Goal: Task Accomplishment & Management: Manage account settings

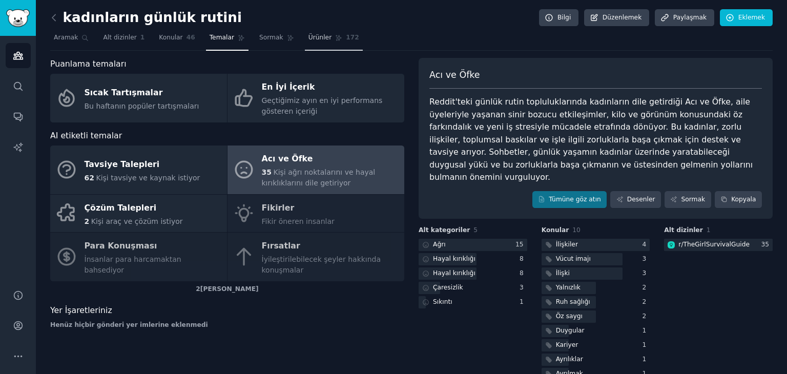
click at [312, 36] on font "Ürünler" at bounding box center [321, 37] width 24 height 7
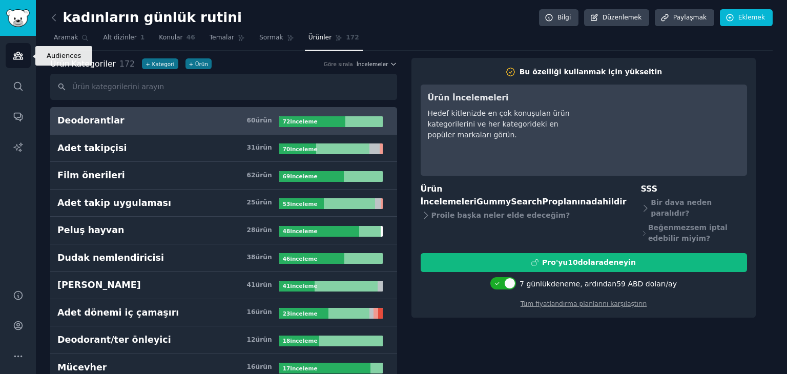
click at [17, 60] on icon "Kenar çubuğu" at bounding box center [18, 55] width 11 height 11
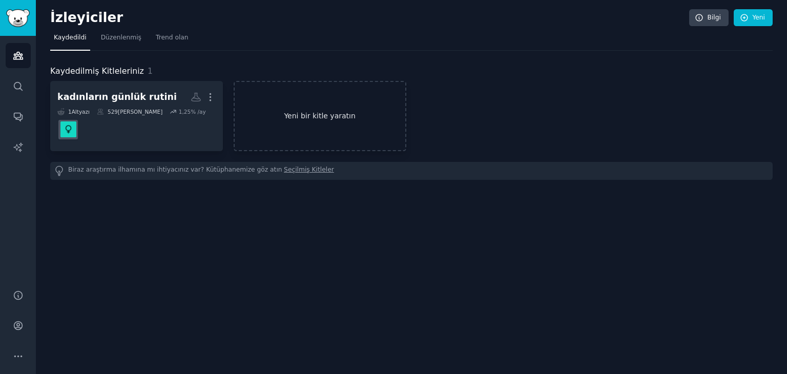
click at [279, 126] on link "Yeni bir kitle yaratın" at bounding box center [320, 116] width 173 height 70
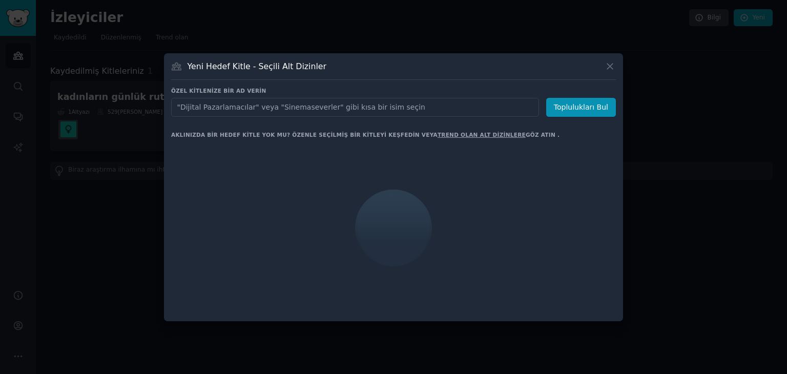
click at [293, 111] on input "text" at bounding box center [355, 107] width 368 height 19
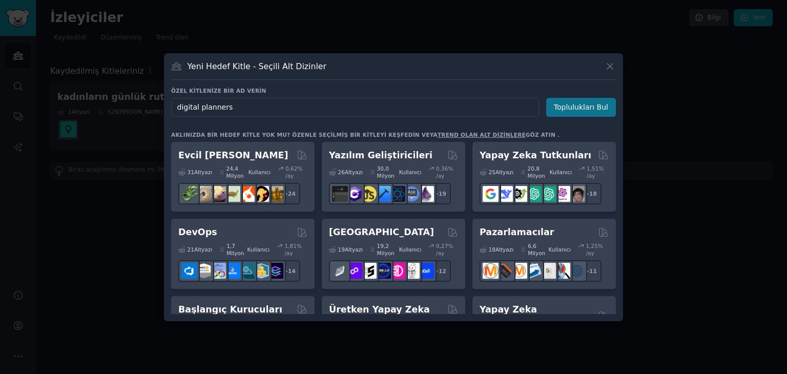
type input "digital planners"
click at [601, 105] on font "Toplulukları Bul" at bounding box center [581, 107] width 54 height 8
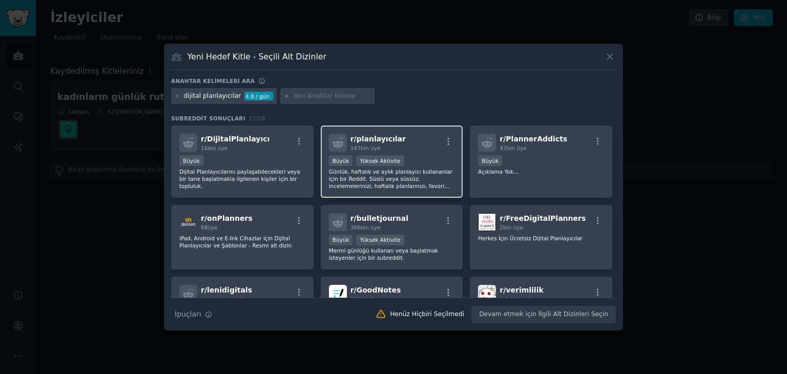
click at [426, 184] on font "Günlük, haftalık ve aylık planlayıcı kullananlar için bir Reddit. Süslü veya sü…" at bounding box center [391, 183] width 124 height 28
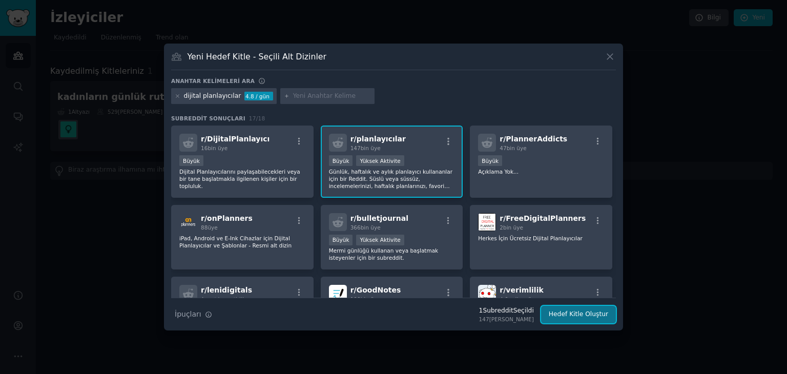
click at [572, 316] on font "Hedef Kitle Oluştur" at bounding box center [578, 314] width 59 height 7
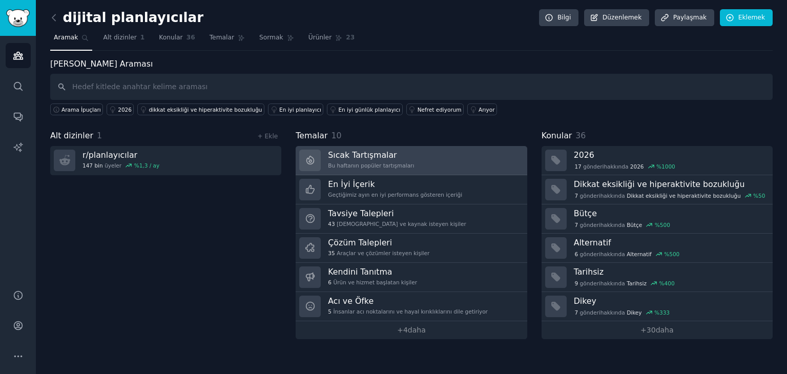
click at [377, 158] on font "Sıcak Tartışmalar" at bounding box center [362, 155] width 69 height 10
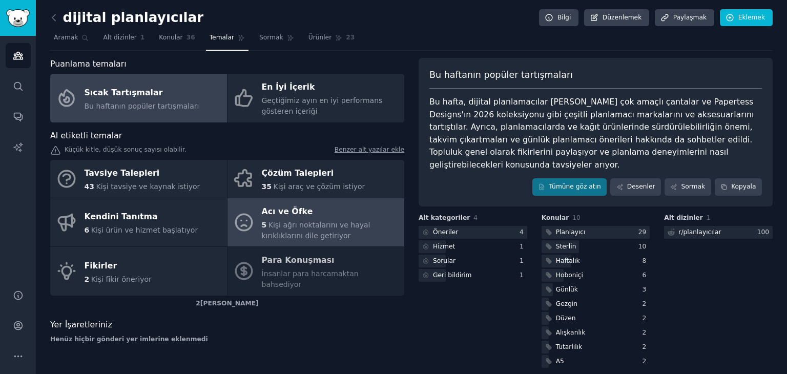
click at [326, 222] on font "Kişi ağrı noktalarını ve hayal kırıklıklarını dile getiriyor" at bounding box center [316, 230] width 109 height 19
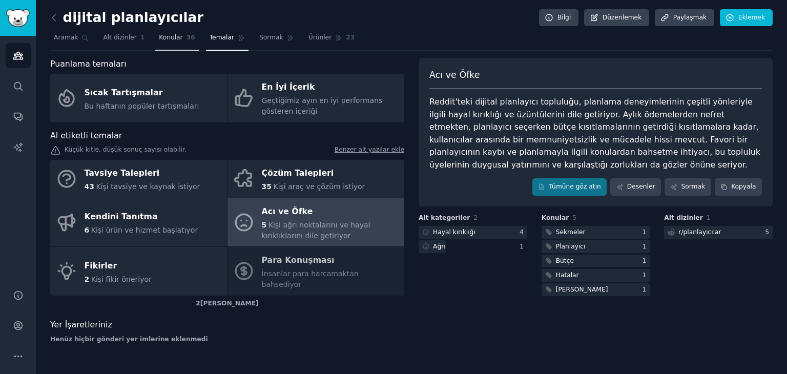
click at [175, 40] on link "Konular 36" at bounding box center [176, 40] width 43 height 21
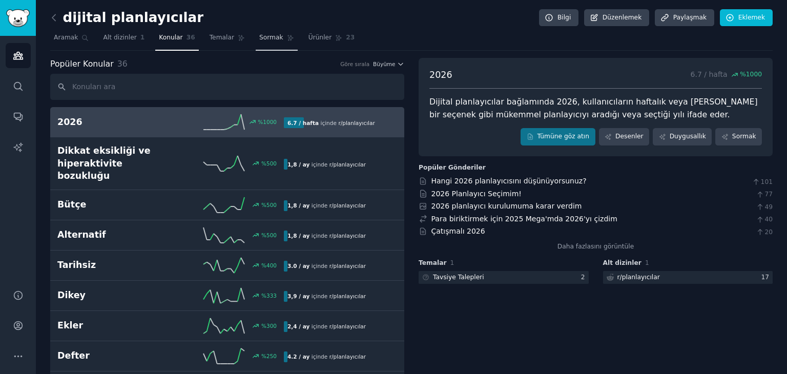
click at [259, 41] on font "Sormak" at bounding box center [271, 37] width 24 height 7
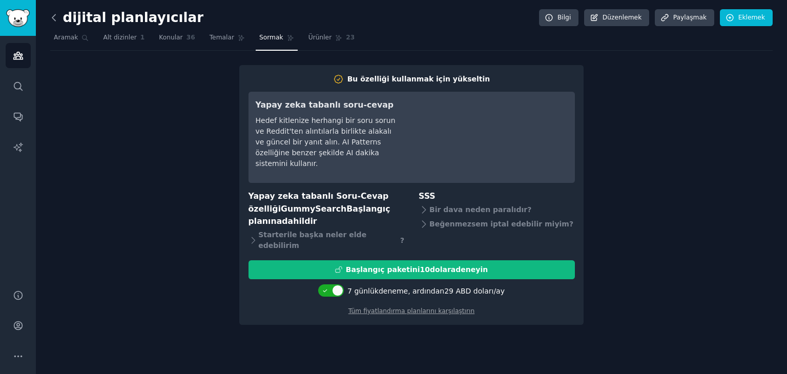
click at [54, 19] on icon at bounding box center [53, 17] width 3 height 6
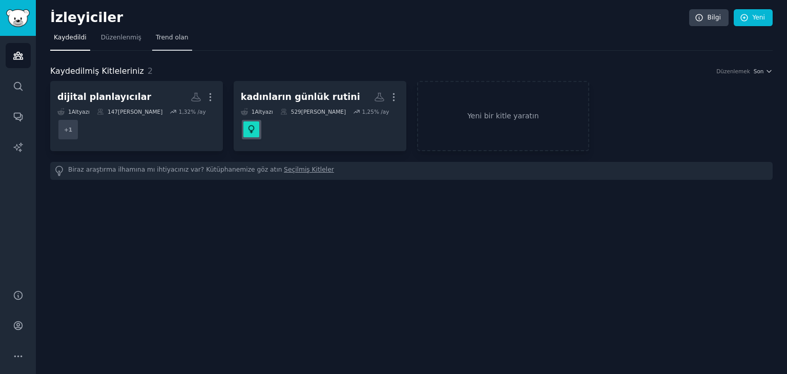
click at [158, 34] on font "Trend olan" at bounding box center [172, 37] width 33 height 7
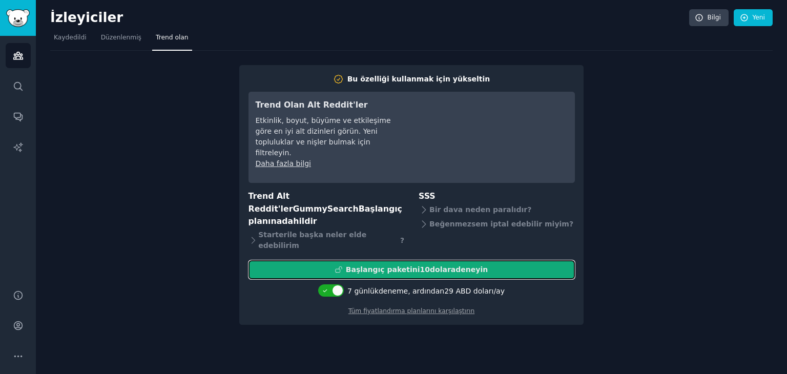
click at [403, 266] on font "Başlangıç ​​paketini" at bounding box center [383, 270] width 74 height 8
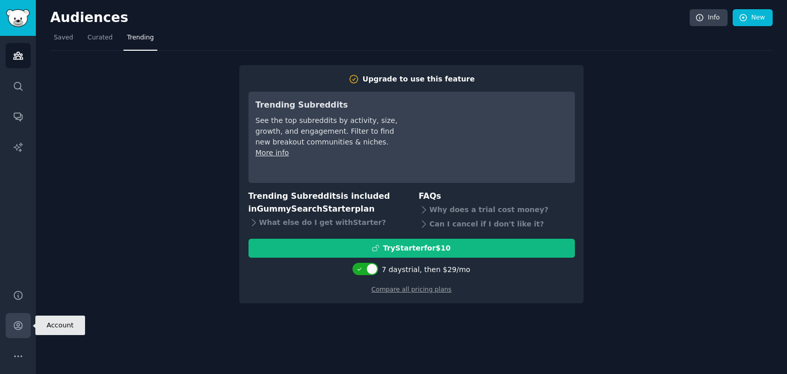
click at [19, 323] on icon "Sidebar" at bounding box center [18, 326] width 8 height 8
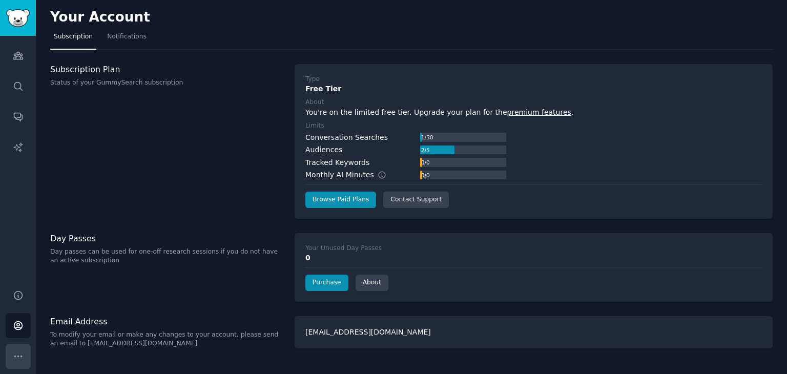
click at [23, 356] on icon "Sidebar" at bounding box center [18, 356] width 11 height 11
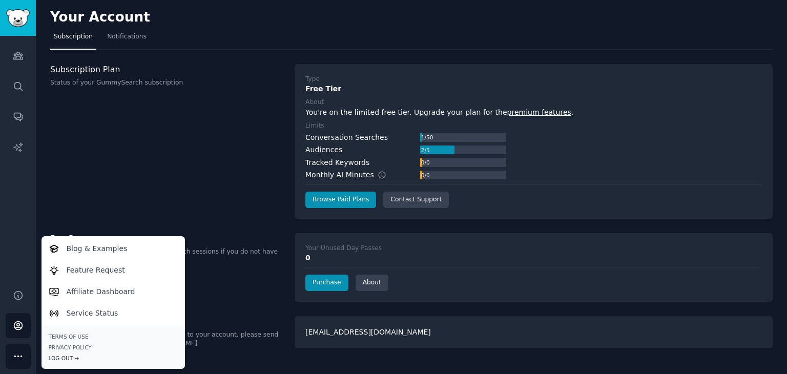
click at [72, 359] on div "Log Out →" at bounding box center [113, 358] width 129 height 7
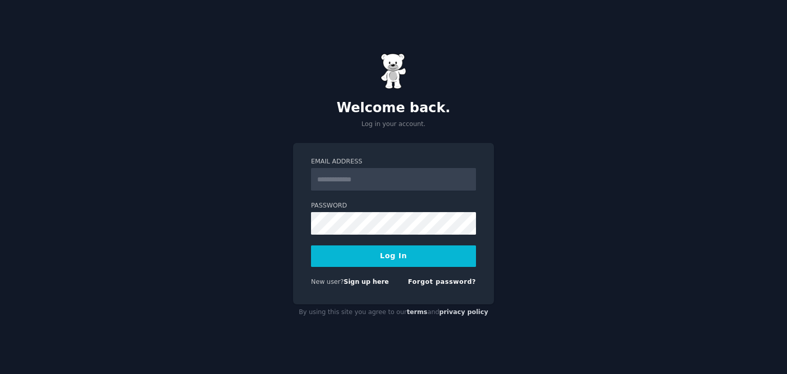
drag, startPoint x: 392, startPoint y: 169, endPoint x: 386, endPoint y: 184, distance: 16.1
click at [387, 183] on input "Email Address" at bounding box center [393, 179] width 165 height 23
drag, startPoint x: 377, startPoint y: 336, endPoint x: 376, endPoint y: 317, distance: 19.0
click at [374, 333] on div "Welcome back. Log in your account. Email Address Password Log In New user? Sign…" at bounding box center [393, 187] width 787 height 374
click at [363, 176] on input "Email Address" at bounding box center [393, 179] width 165 height 23
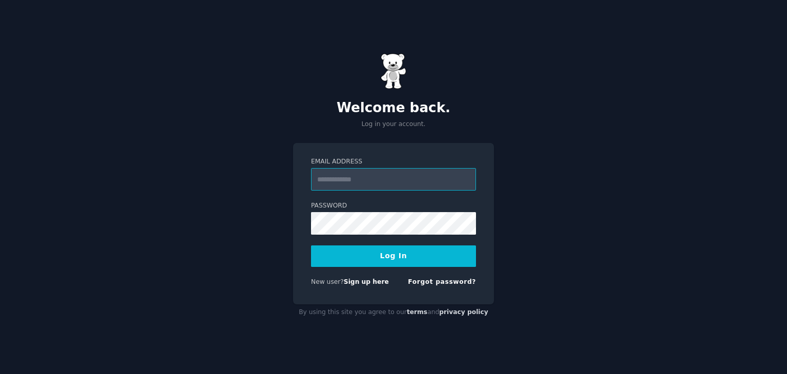
type input "**********"
click at [311, 246] on button "Log In" at bounding box center [393, 257] width 165 height 22
